Goal: Task Accomplishment & Management: Complete application form

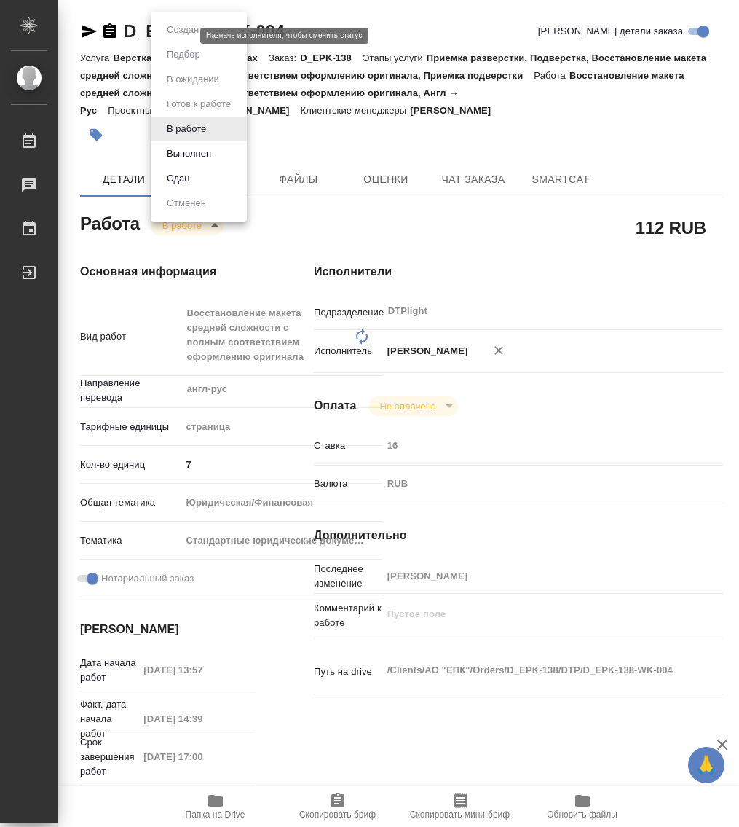
click at [172, 38] on body "🙏 .cls-1 fill:#fff; AWATERA Работы 0 Чаты График Выйти D_EPK-138-WK-004 Кратко …" at bounding box center [369, 413] width 739 height 827
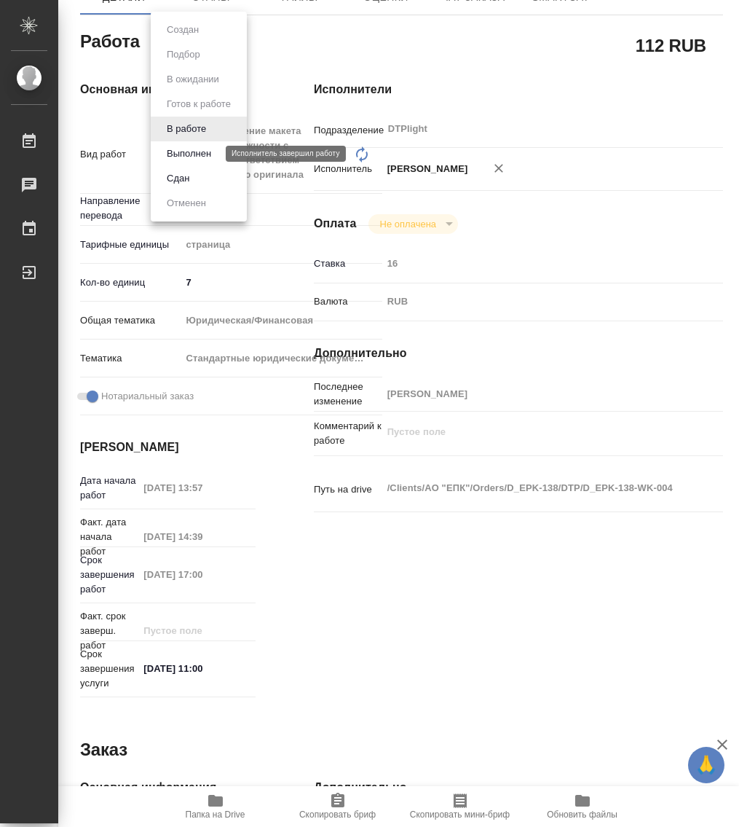
click at [186, 154] on button "Выполнен" at bounding box center [188, 154] width 53 height 16
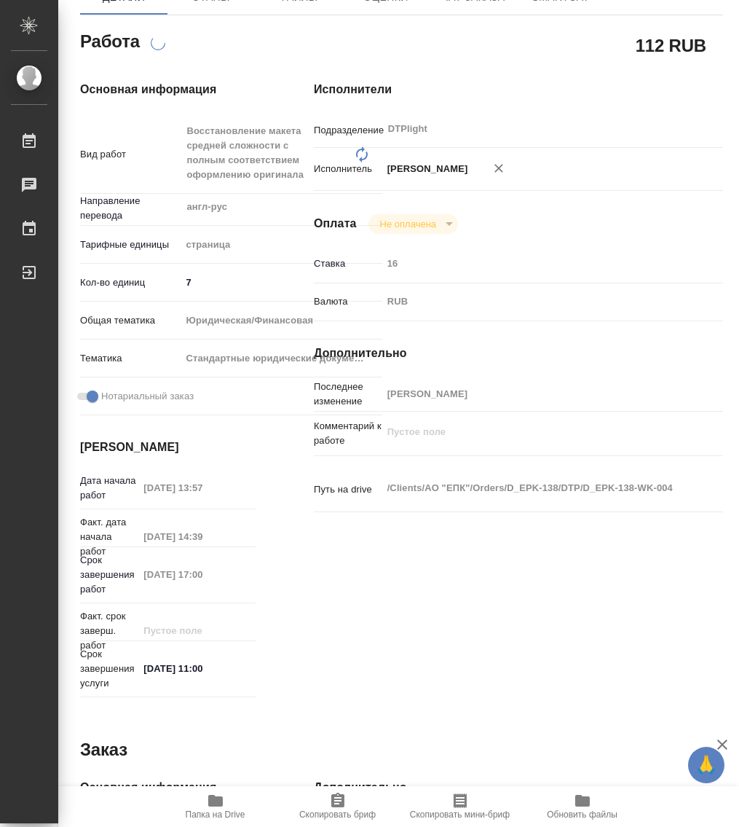
scroll to position [0, 0]
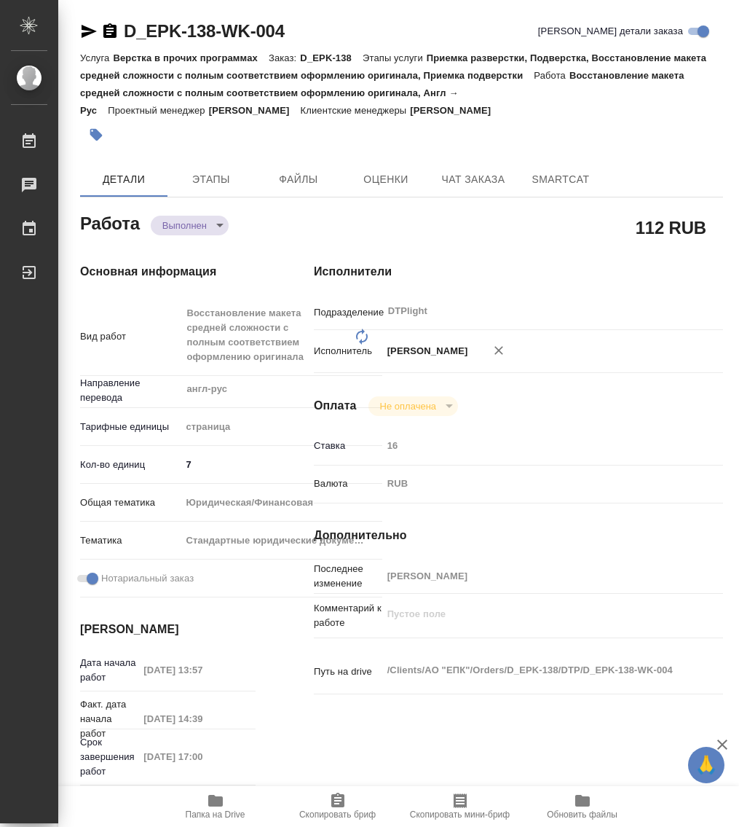
type textarea "x"
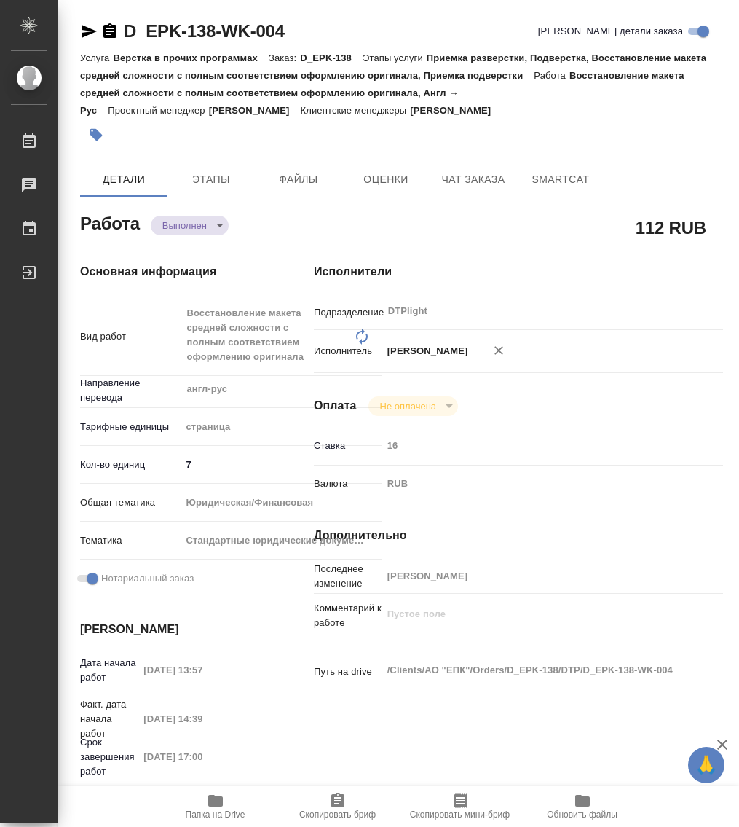
type textarea "x"
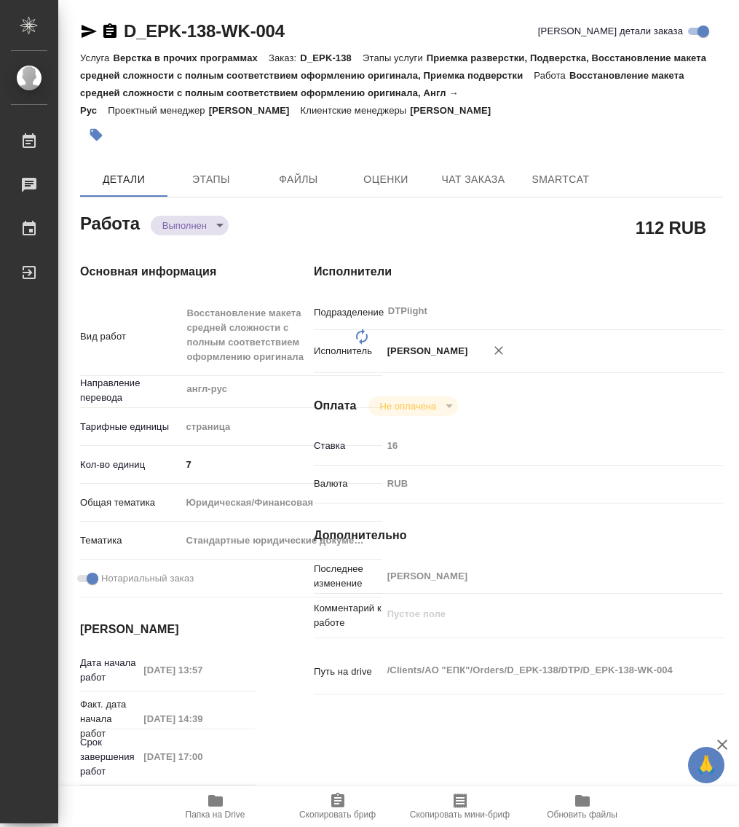
type textarea "x"
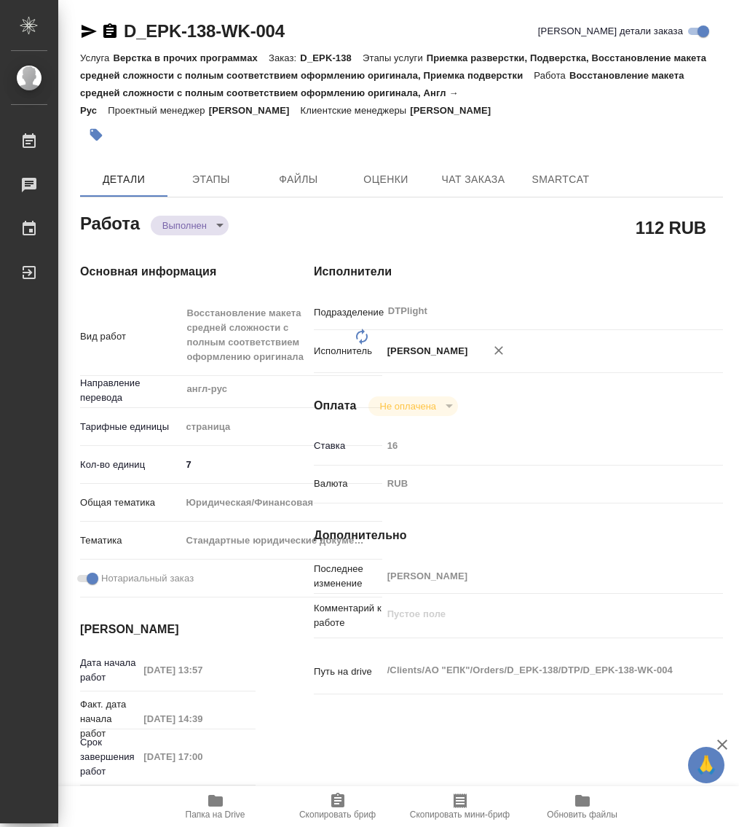
type textarea "x"
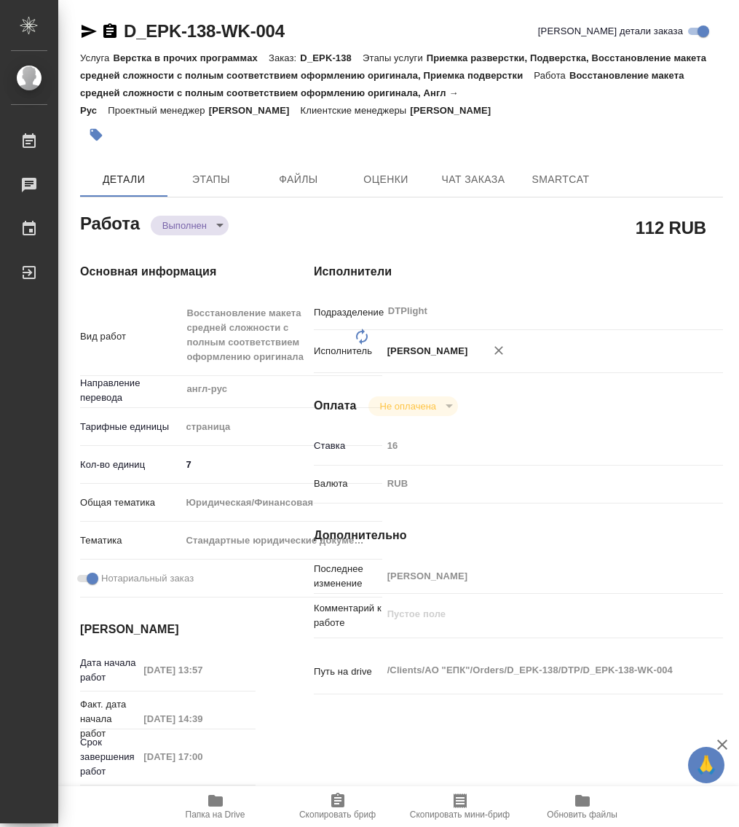
type textarea "x"
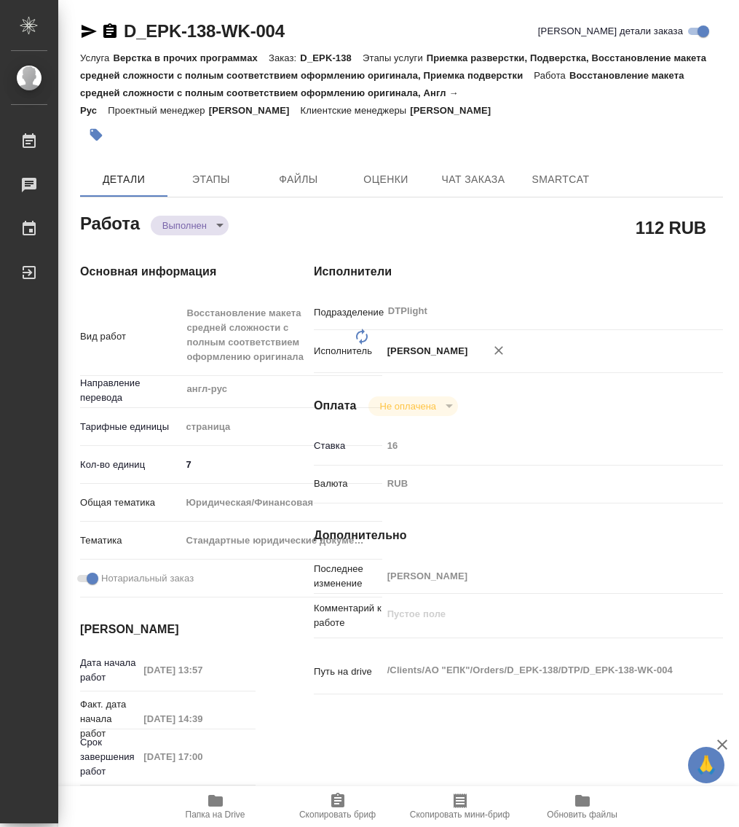
type textarea "x"
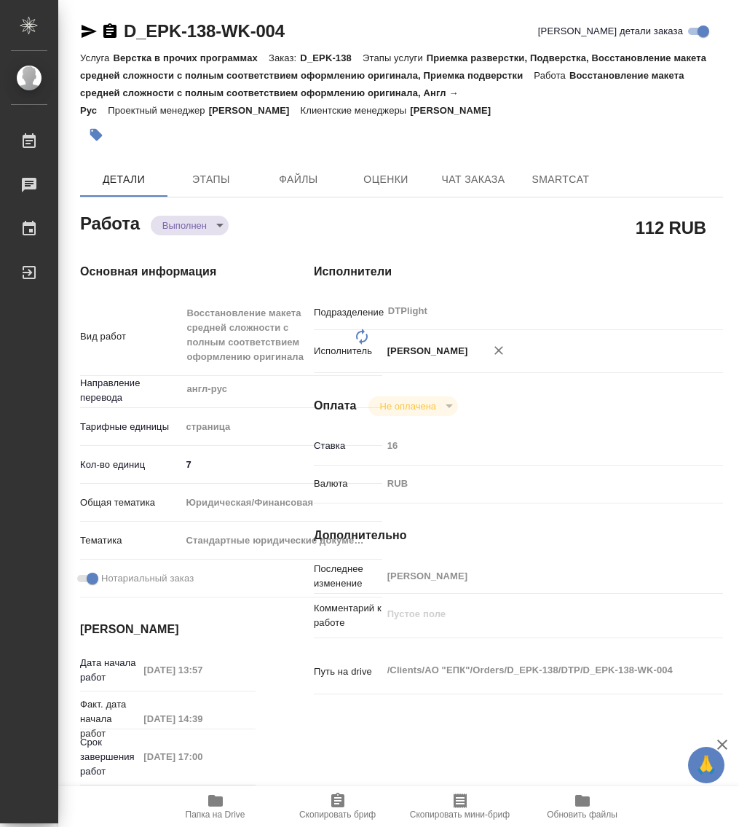
type textarea "x"
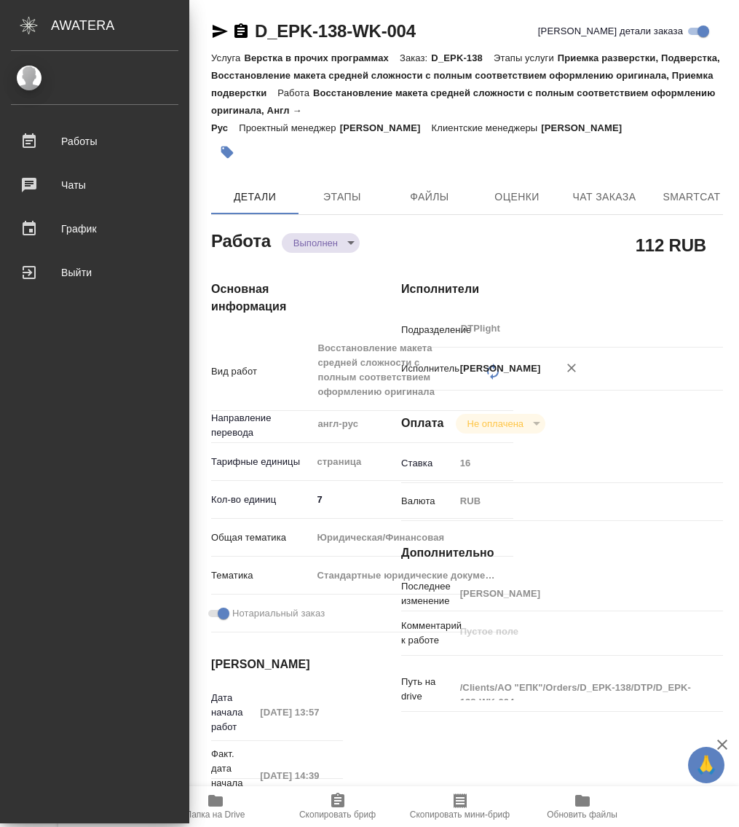
type textarea "x"
